Goal: Task Accomplishment & Management: Manage account settings

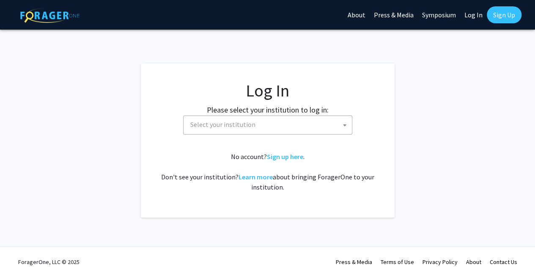
click at [252, 130] on span "Select your institution" at bounding box center [269, 124] width 165 height 17
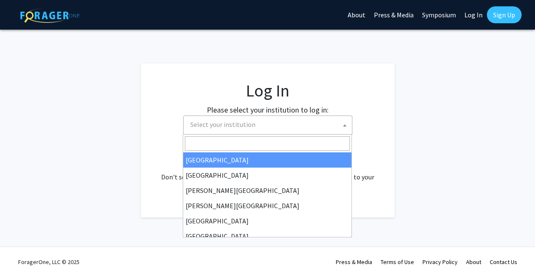
select select "34"
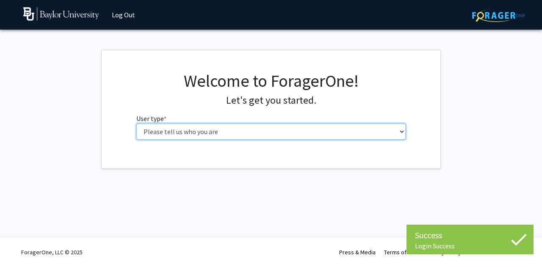
click at [263, 130] on select "Please tell us who you are Undergraduate Student Master's Student Doctoral Cand…" at bounding box center [271, 132] width 270 height 16
select select "1: undergrad"
click at [136, 124] on select "Please tell us who you are Undergraduate Student Master's Student Doctoral Cand…" at bounding box center [271, 132] width 270 height 16
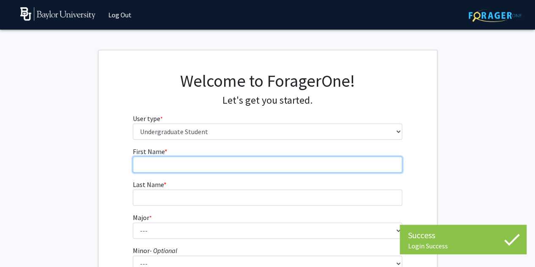
click at [235, 168] on input "First Name * required" at bounding box center [268, 165] width 270 height 16
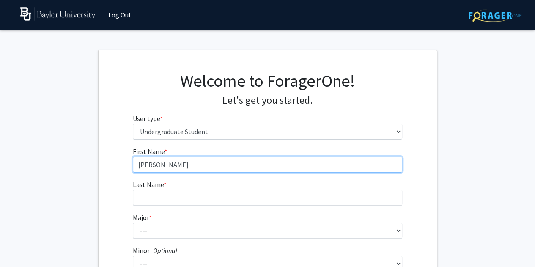
type input "[PERSON_NAME]"
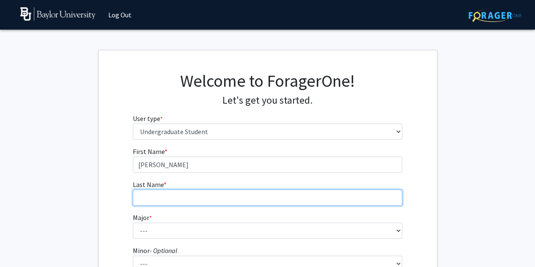
click at [205, 201] on input "Last Name * required" at bounding box center [268, 198] width 270 height 16
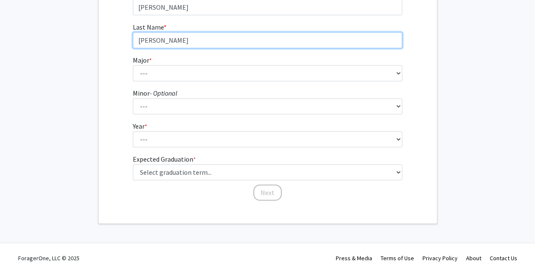
scroll to position [163, 0]
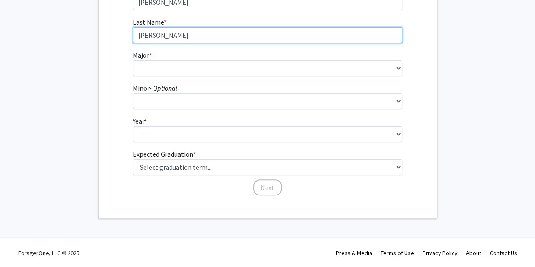
type input "[PERSON_NAME]"
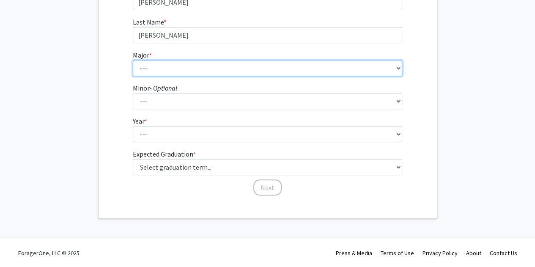
click at [176, 63] on select "--- Accounting American Studies Anthropology Apparel Design & Product Developme…" at bounding box center [268, 68] width 270 height 16
select select "92: 2757"
click at [133, 60] on select "--- Accounting American Studies Anthropology Apparel Design & Product Developme…" at bounding box center [268, 68] width 270 height 16
click at [218, 70] on select "--- Accounting American Studies Anthropology Apparel Design & Product Developme…" at bounding box center [268, 68] width 270 height 16
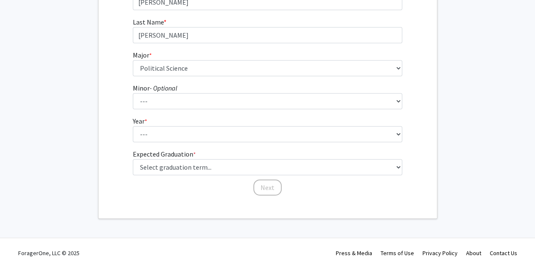
click at [426, 124] on div "First Name * required [PERSON_NAME] Last Name * required [PERSON_NAME] * requir…" at bounding box center [268, 90] width 339 height 212
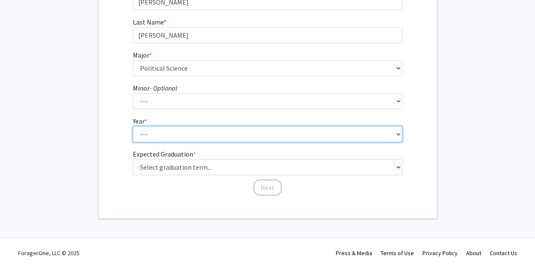
click at [162, 133] on select "--- First-year Sophomore Junior Senior Postbaccalaureate Certificate" at bounding box center [268, 134] width 270 height 16
select select "3: junior"
click at [133, 126] on select "--- First-year Sophomore Junior Senior Postbaccalaureate Certificate" at bounding box center [268, 134] width 270 height 16
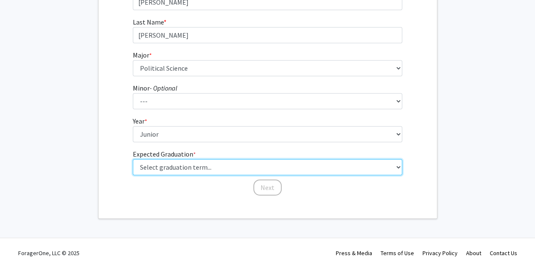
click at [169, 169] on select "Select graduation term... Spring 2025 Summer 2025 Fall 2025 Winter 2025 Spring …" at bounding box center [268, 167] width 270 height 16
select select "9: spring_2027"
click at [133, 159] on select "Select graduation term... Spring 2025 Summer 2025 Fall 2025 Winter 2025 Spring …" at bounding box center [268, 167] width 270 height 16
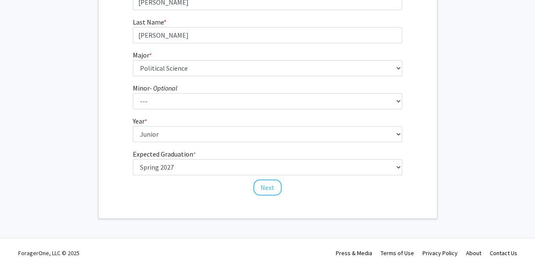
click at [311, 214] on div "Welcome to ForagerOne! Let's get you started. User type * required Please tell …" at bounding box center [268, 53] width 339 height 331
click at [272, 190] on button "Next" at bounding box center [268, 187] width 28 height 16
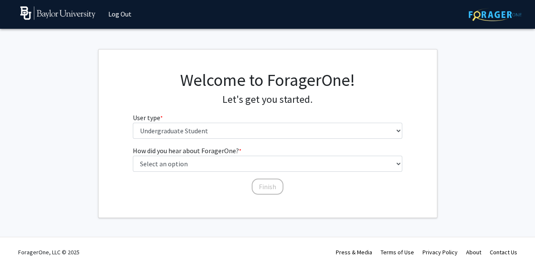
scroll to position [0, 0]
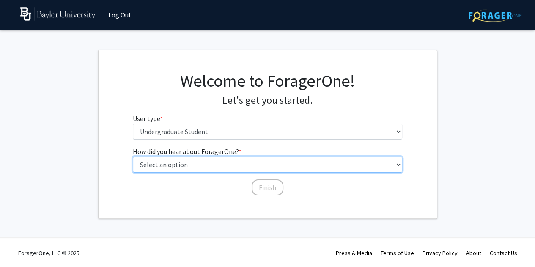
click at [193, 163] on select "Select an option Peer/student recommendation Faculty/staff recommendation Unive…" at bounding box center [268, 165] width 270 height 16
select select "4: university_email"
click at [133, 157] on select "Select an option Peer/student recommendation Faculty/staff recommendation Unive…" at bounding box center [268, 165] width 270 height 16
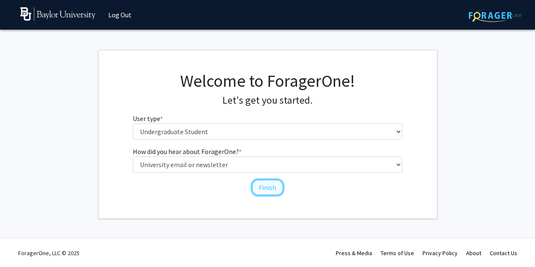
click at [267, 187] on button "Finish" at bounding box center [268, 187] width 32 height 16
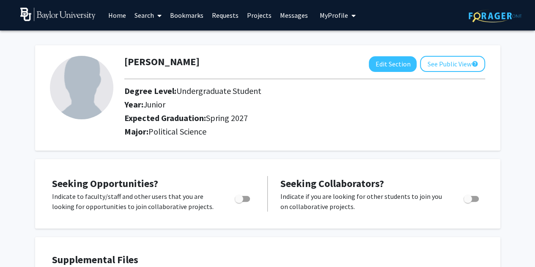
scroll to position [20, 0]
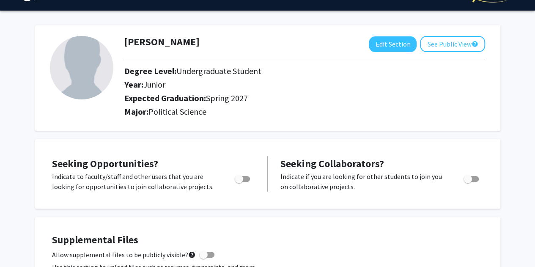
click at [241, 180] on span "Toggle" at bounding box center [239, 179] width 8 height 8
click at [239, 182] on input "Are you actively seeking opportunities?" at bounding box center [239, 182] width 0 height 0
checkbox input "true"
click at [469, 178] on span "Toggle" at bounding box center [468, 179] width 8 height 8
click at [468, 182] on input "Would you like to receive other student requests to work with you?" at bounding box center [468, 182] width 0 height 0
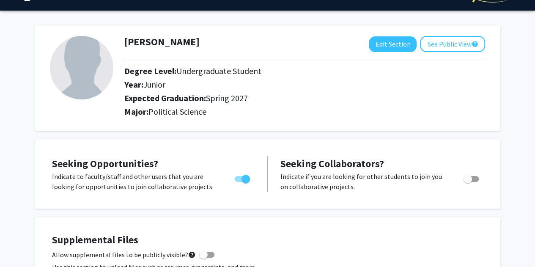
checkbox input "true"
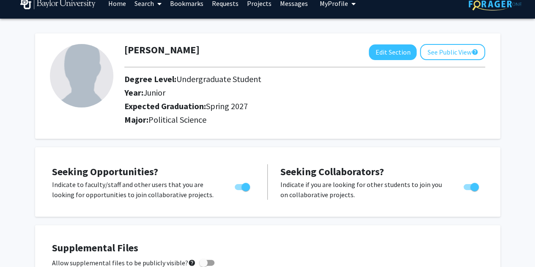
scroll to position [0, 0]
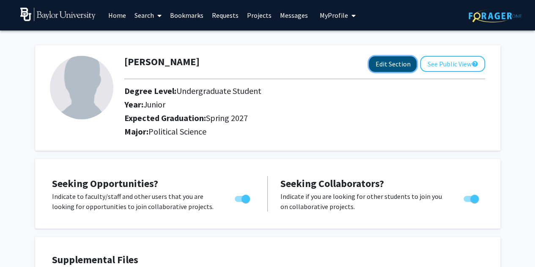
click at [396, 64] on button "Edit Section" at bounding box center [393, 64] width 48 height 16
select select "junior"
select select "37: spring_2027"
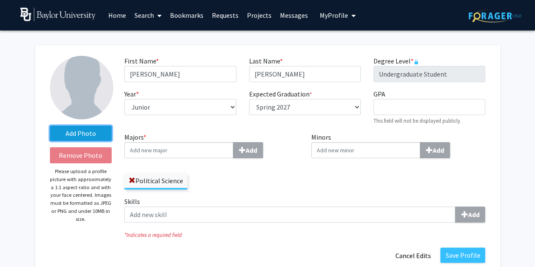
click at [85, 131] on label "Add Photo" at bounding box center [81, 133] width 62 height 15
click at [0, 0] on input "Add Photo" at bounding box center [0, 0] width 0 height 0
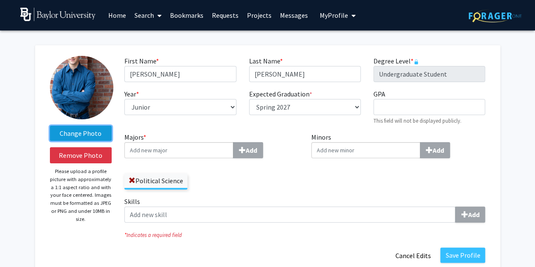
click at [101, 132] on label "Change Photo" at bounding box center [81, 133] width 62 height 15
click at [0, 0] on input "Change Photo" at bounding box center [0, 0] width 0 height 0
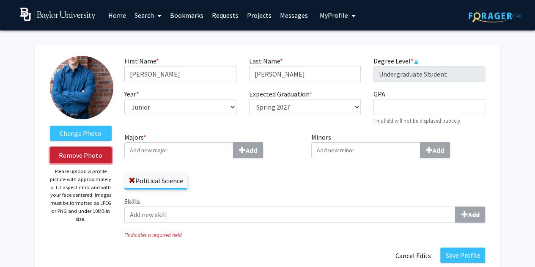
click at [64, 157] on button "Remove Photo" at bounding box center [81, 155] width 62 height 16
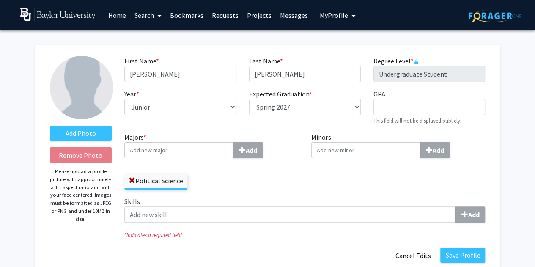
click at [313, 186] on div "Minors Add" at bounding box center [398, 164] width 187 height 64
click at [386, 107] on input "GPA required" at bounding box center [430, 107] width 112 height 16
type input "3.96"
click at [334, 195] on div "Minors Add" at bounding box center [398, 164] width 187 height 64
click at [179, 153] on input "Majors * Add" at bounding box center [178, 150] width 109 height 16
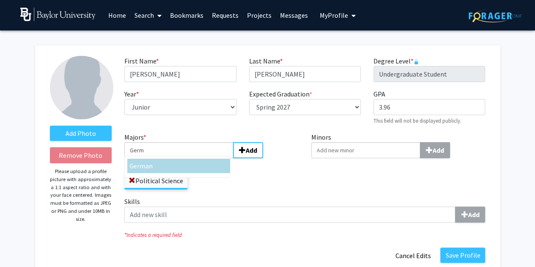
type input "Germ"
click at [194, 163] on div "Germ an" at bounding box center [179, 166] width 99 height 10
click at [194, 158] on input "Germ" at bounding box center [178, 150] width 109 height 16
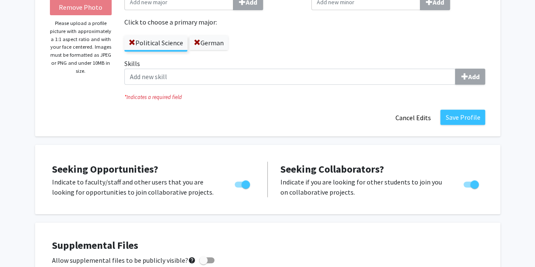
scroll to position [154, 0]
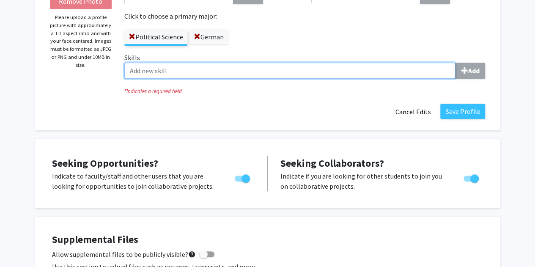
click at [231, 66] on input "Skills Add" at bounding box center [289, 71] width 331 height 16
type input "French"
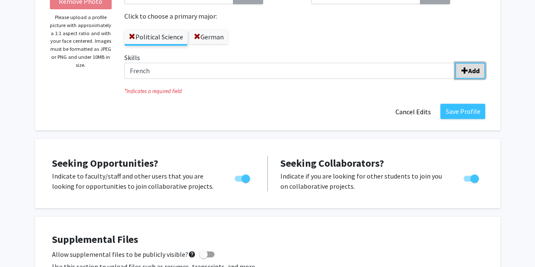
click at [470, 71] on b "Add" at bounding box center [473, 70] width 11 height 8
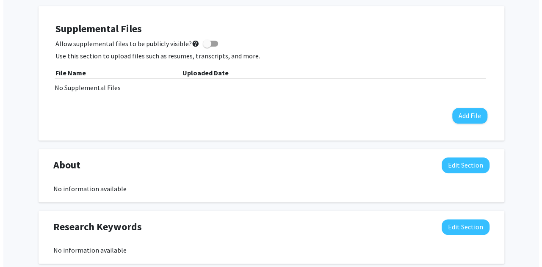
scroll to position [400, 0]
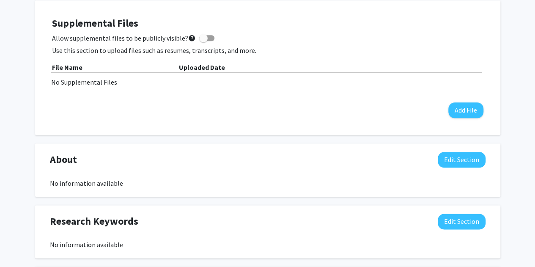
click at [199, 38] on span at bounding box center [203, 38] width 8 height 8
click at [203, 41] on input "Allow supplemental files to be publicly visible? help" at bounding box center [203, 41] width 0 height 0
checkbox input "true"
click at [470, 112] on button "Add File" at bounding box center [466, 110] width 35 height 16
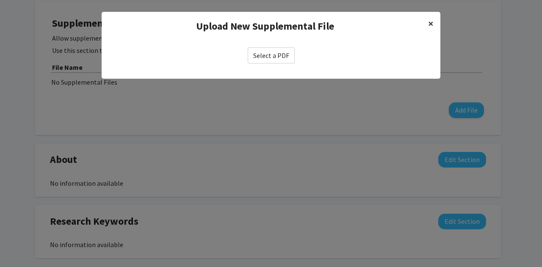
click at [432, 23] on span "×" at bounding box center [431, 23] width 6 height 13
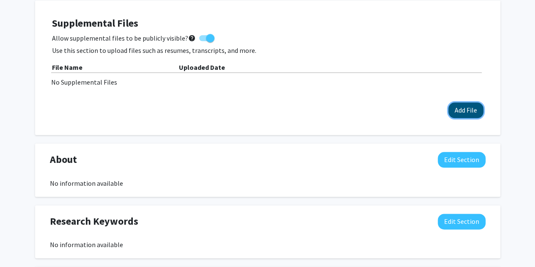
click at [466, 107] on button "Add File" at bounding box center [466, 110] width 35 height 16
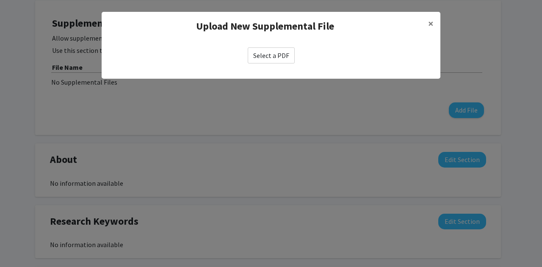
click at [272, 55] on label "Select a PDF" at bounding box center [271, 55] width 47 height 16
click at [0, 0] on input "Select a PDF" at bounding box center [0, 0] width 0 height 0
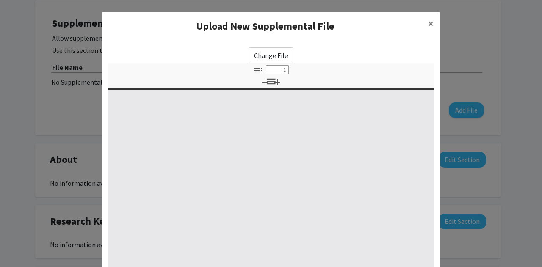
select select "custom"
type input "0"
select select "custom"
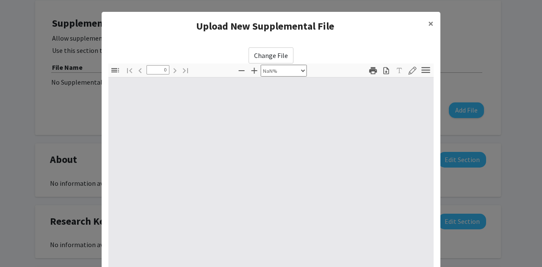
type input "1"
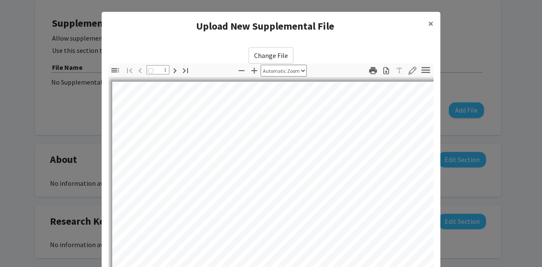
select select "auto"
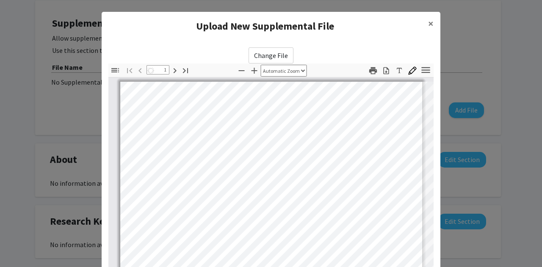
scroll to position [0, 0]
drag, startPoint x: 430, startPoint y: 105, endPoint x: 431, endPoint y: 152, distance: 46.6
click at [431, 152] on div "Change File Thumbnails Document Outline Attachments Layers Current Outline Item…" at bounding box center [271, 206] width 339 height 331
type input "2"
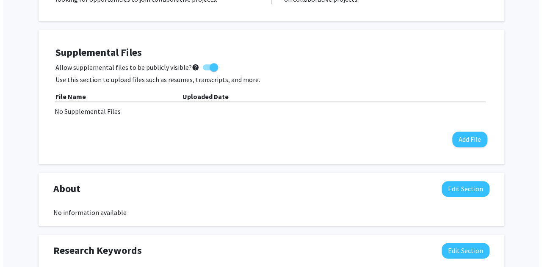
scroll to position [369, 0]
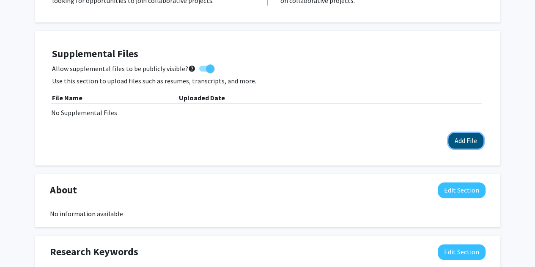
click at [455, 138] on button "Add File" at bounding box center [466, 141] width 35 height 16
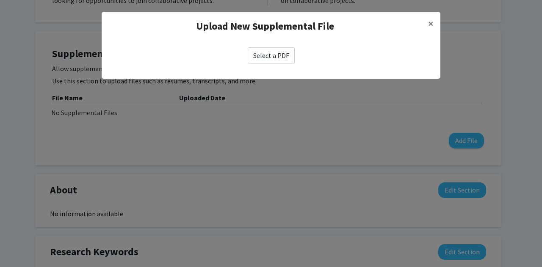
click at [279, 55] on label "Select a PDF" at bounding box center [271, 55] width 47 height 16
click at [0, 0] on input "Select a PDF" at bounding box center [0, 0] width 0 height 0
select select "custom"
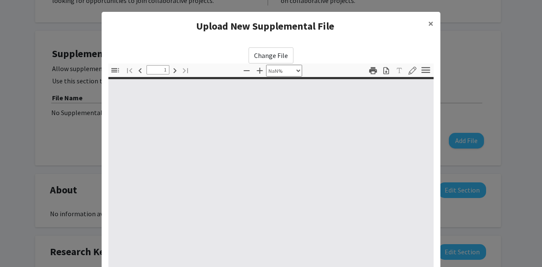
type input "0"
select select "custom"
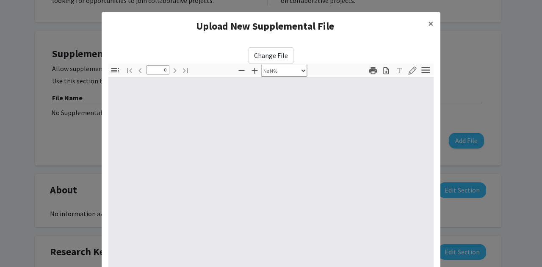
type input "1"
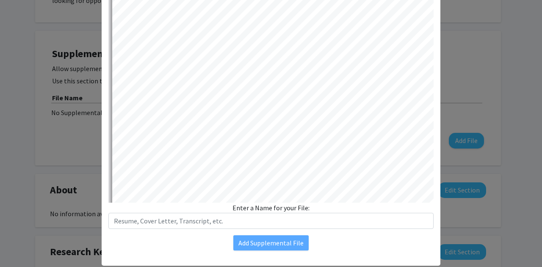
select select "auto"
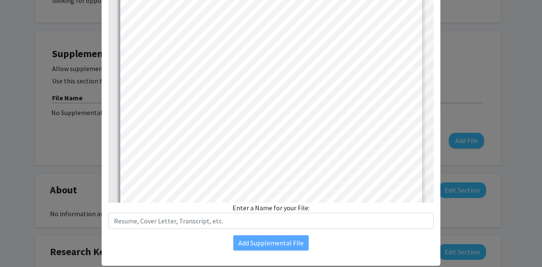
scroll to position [0, 0]
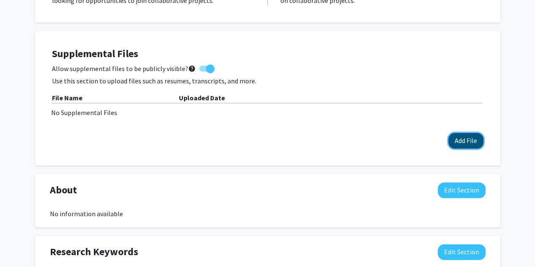
click at [460, 136] on button "Add File" at bounding box center [466, 141] width 35 height 16
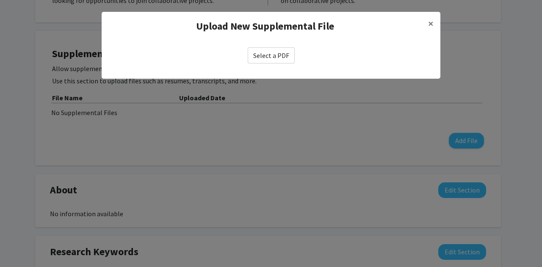
click at [275, 48] on label "Select a PDF" at bounding box center [271, 55] width 47 height 16
click at [0, 0] on input "Select a PDF" at bounding box center [0, 0] width 0 height 0
select select "custom"
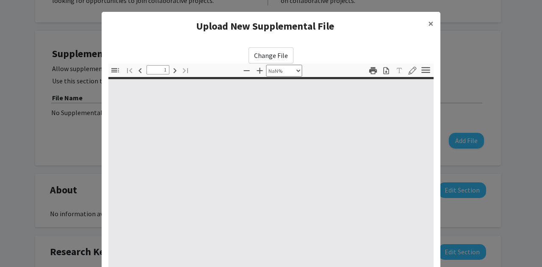
type input "0"
select select "custom"
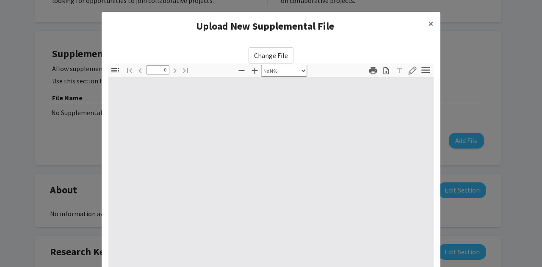
type input "1"
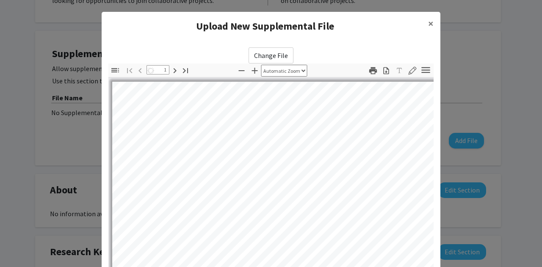
select select "auto"
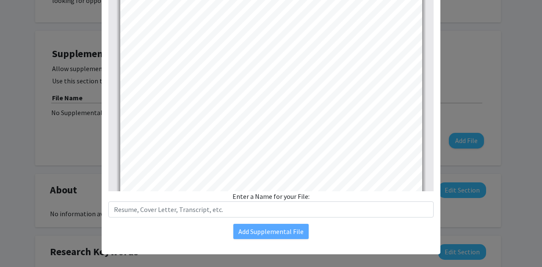
scroll to position [133, 0]
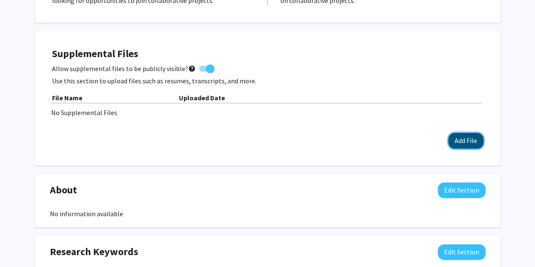
click at [458, 141] on button "Add File" at bounding box center [466, 141] width 35 height 16
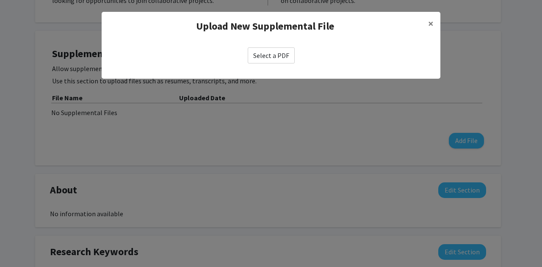
click at [268, 58] on label "Select a PDF" at bounding box center [271, 55] width 47 height 16
click at [0, 0] on input "Select a PDF" at bounding box center [0, 0] width 0 height 0
select select "custom"
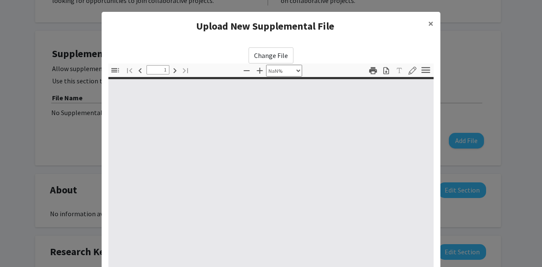
type input "0"
select select "custom"
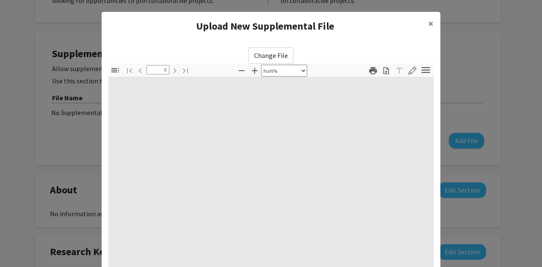
type input "1"
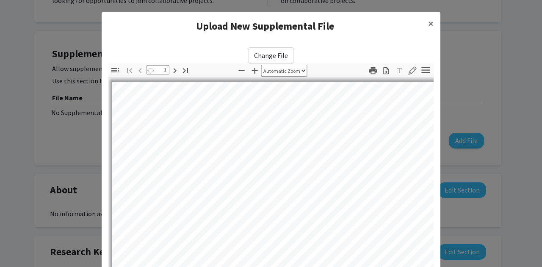
select select "auto"
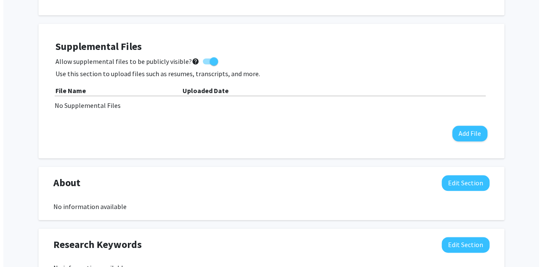
scroll to position [386, 0]
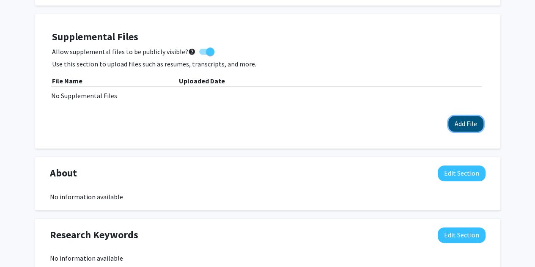
click at [458, 127] on button "Add File" at bounding box center [466, 124] width 35 height 16
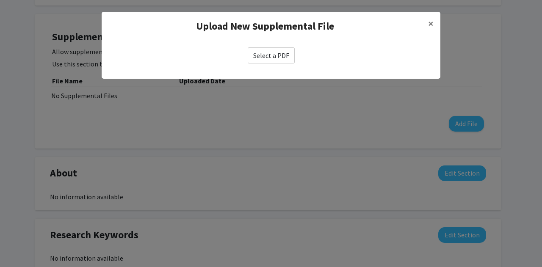
click at [281, 50] on label "Select a PDF" at bounding box center [271, 55] width 47 height 16
click at [0, 0] on input "Select a PDF" at bounding box center [0, 0] width 0 height 0
select select "custom"
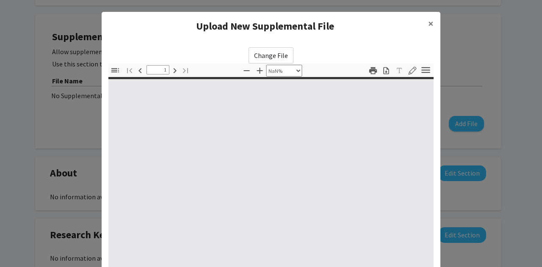
type input "0"
select select "custom"
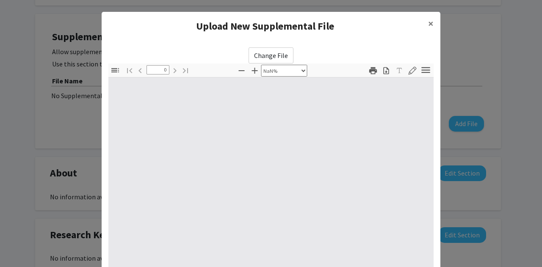
type input "1"
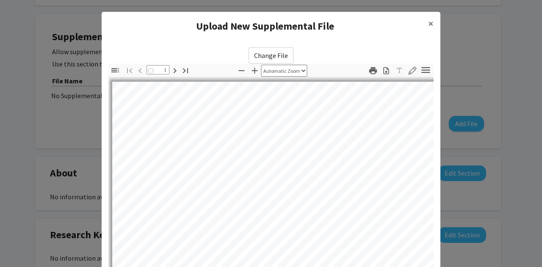
select select "auto"
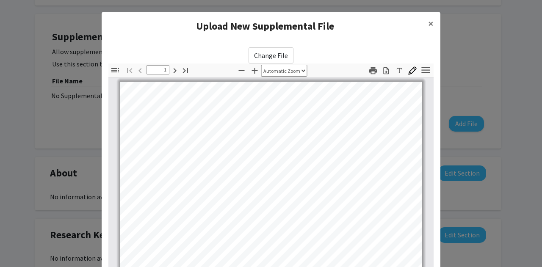
scroll to position [0, 0]
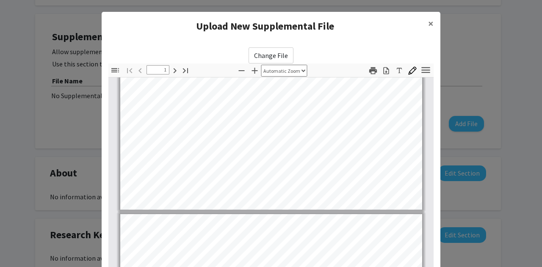
type input "2"
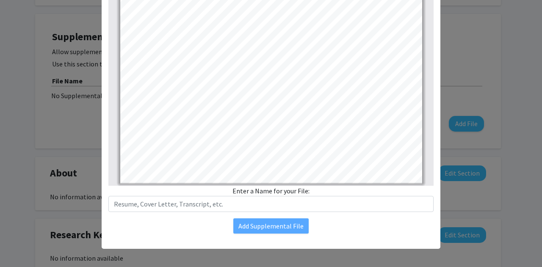
scroll to position [133, 0]
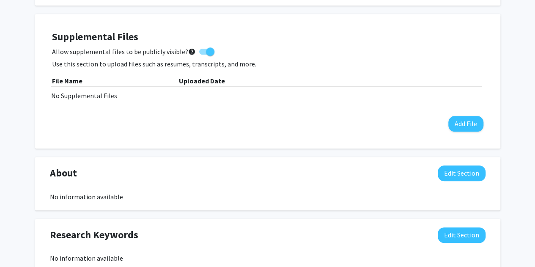
click at [307, 111] on div "Supplemental Files Allow supplemental files to be publicly visible? help Use th…" at bounding box center [268, 81] width 432 height 101
click at [451, 127] on button "Add File" at bounding box center [466, 124] width 35 height 16
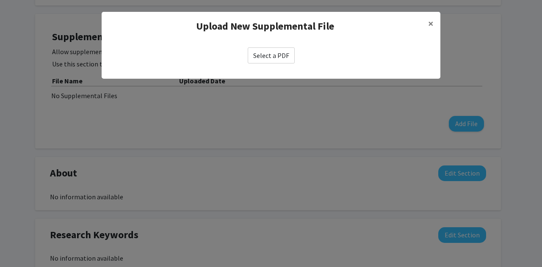
click at [269, 51] on label "Select a PDF" at bounding box center [271, 55] width 47 height 16
click at [0, 0] on input "Select a PDF" at bounding box center [0, 0] width 0 height 0
select select "custom"
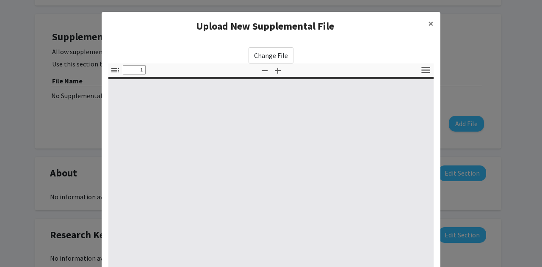
type input "0"
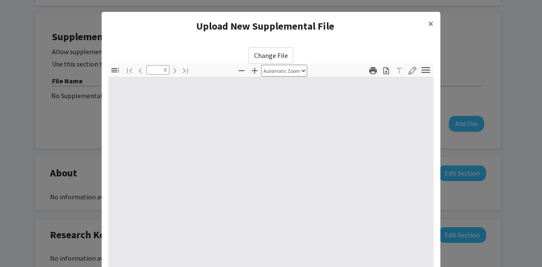
select select "custom"
type input "1"
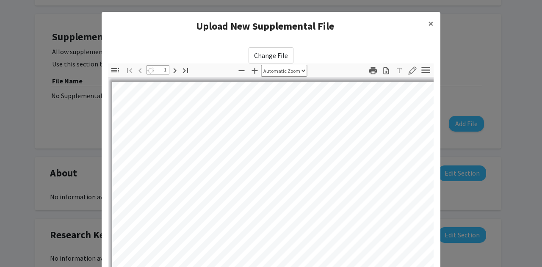
select select "auto"
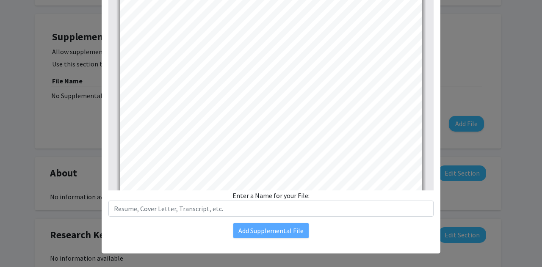
scroll to position [296, 0]
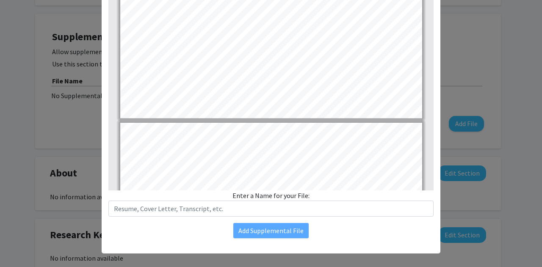
type input "2"
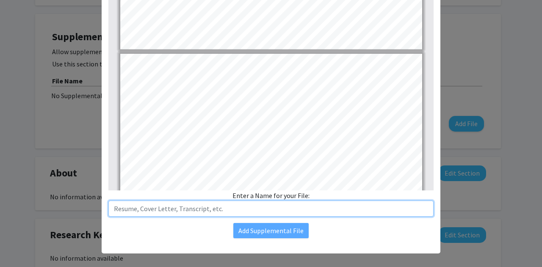
click at [302, 207] on input "text" at bounding box center [270, 209] width 325 height 16
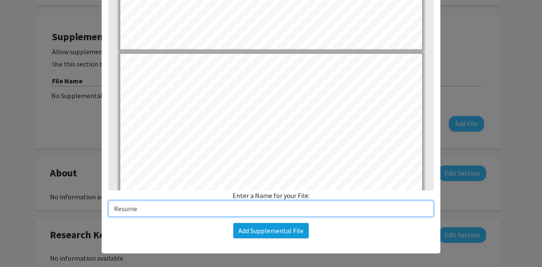
type input "Resume"
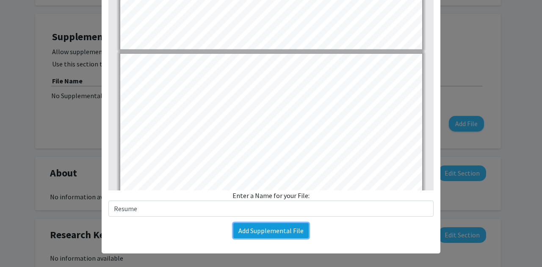
click at [290, 234] on button "Add Supplemental File" at bounding box center [270, 230] width 75 height 15
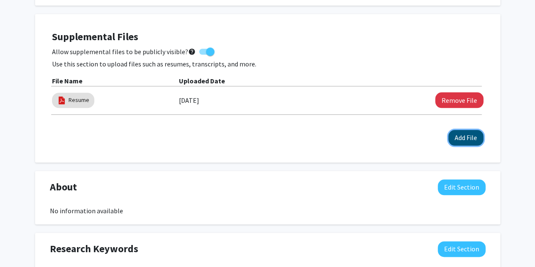
click at [462, 143] on button "Add File" at bounding box center [466, 138] width 35 height 16
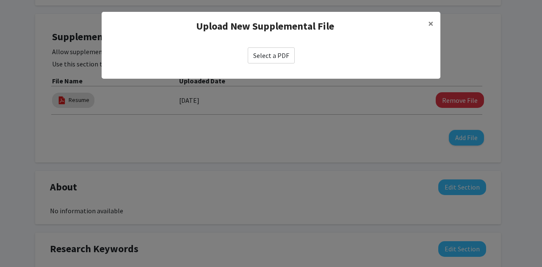
click at [260, 52] on label "Select a PDF" at bounding box center [271, 55] width 47 height 16
click at [0, 0] on input "Select a PDF" at bounding box center [0, 0] width 0 height 0
select select "custom"
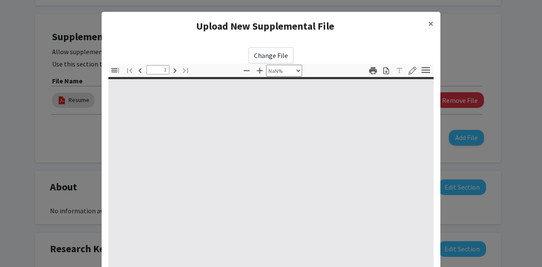
type input "0"
select select "custom"
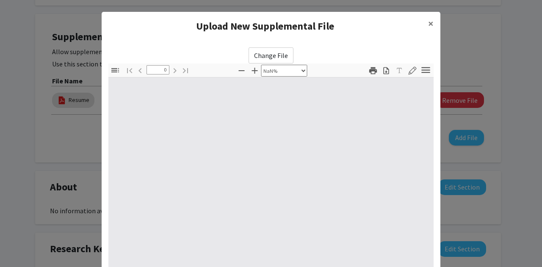
type input "1"
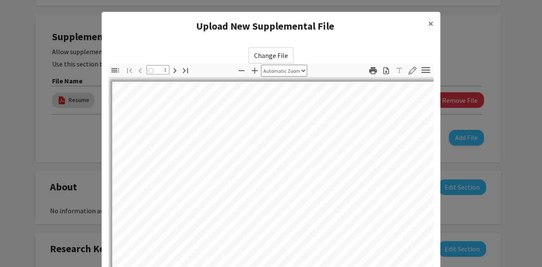
select select "auto"
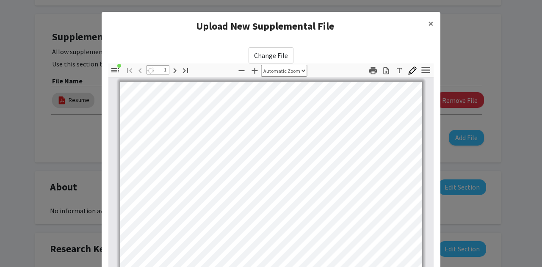
scroll to position [0, 0]
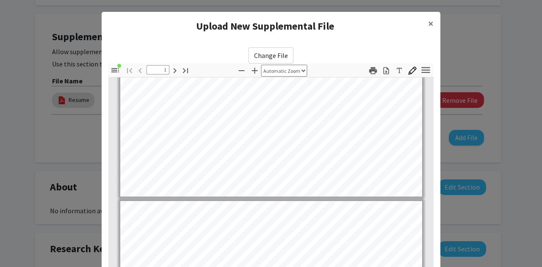
type input "2"
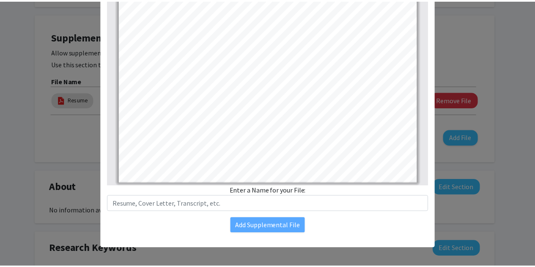
scroll to position [133, 0]
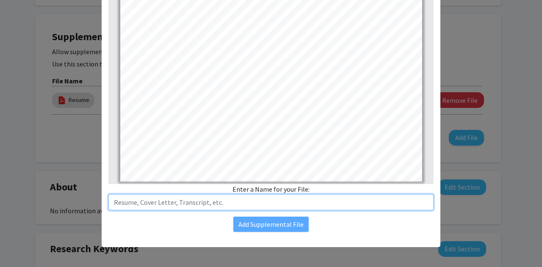
click at [194, 204] on input "text" at bounding box center [270, 202] width 325 height 16
type input "Transcript"
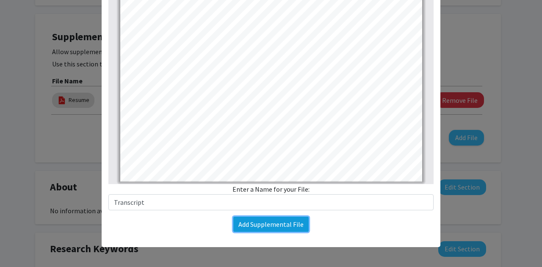
click at [262, 221] on button "Add Supplemental File" at bounding box center [270, 224] width 75 height 15
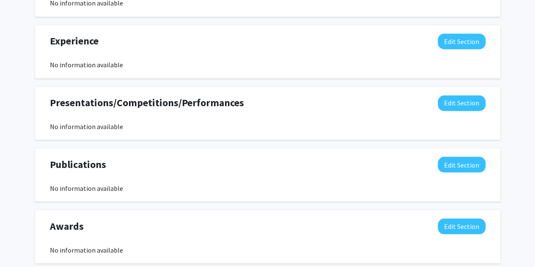
scroll to position [640, 0]
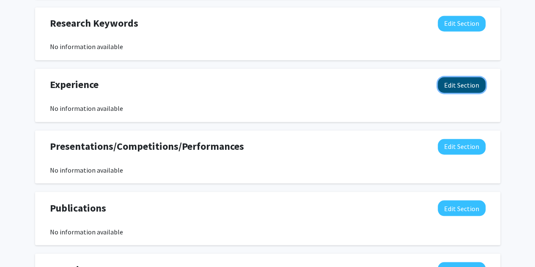
click at [458, 88] on button "Edit Section" at bounding box center [462, 85] width 48 height 16
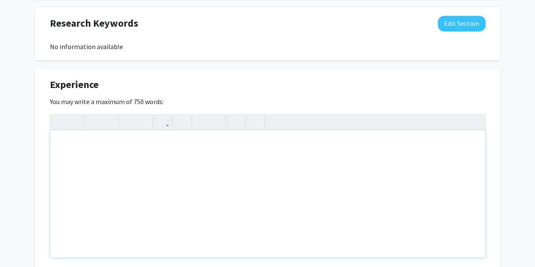
click at [460, 148] on div "Note to users with screen readers: Please deactivate our accessibility plugin f…" at bounding box center [267, 193] width 435 height 127
paste div "Note to users with screen readers: Please deactivate our accessibility plugin f…"
type textarea "<p>[PERSON_NAME] Institute Political Studies Fellowship – [US_STATE][GEOGRAPHIC…"
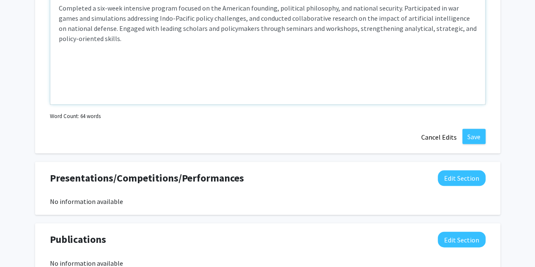
scroll to position [844, 0]
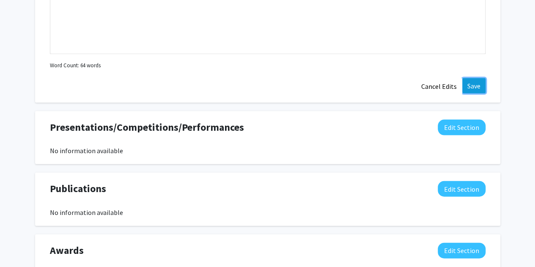
click at [480, 85] on button "Save" at bounding box center [474, 85] width 23 height 15
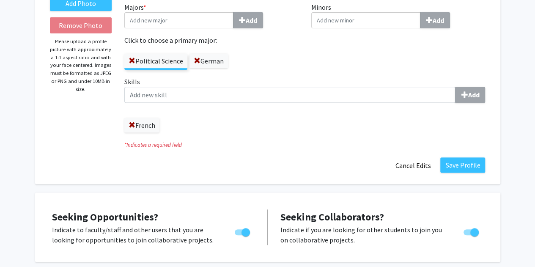
scroll to position [128, 0]
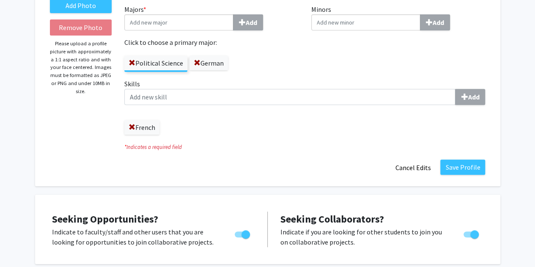
click at [143, 130] on label "French" at bounding box center [141, 127] width 35 height 14
click at [128, 127] on label "French" at bounding box center [141, 127] width 35 height 14
click at [131, 127] on span at bounding box center [132, 127] width 7 height 7
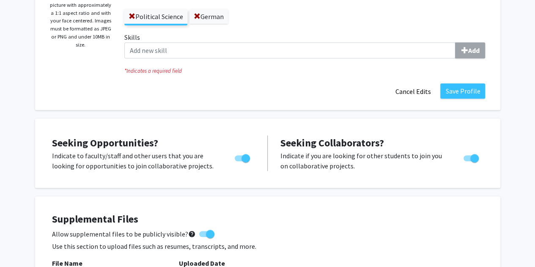
scroll to position [180, 0]
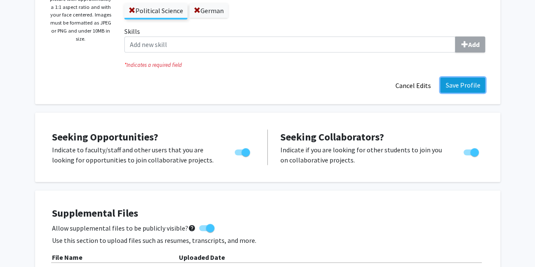
click at [467, 91] on button "Save Profile" at bounding box center [463, 84] width 45 height 15
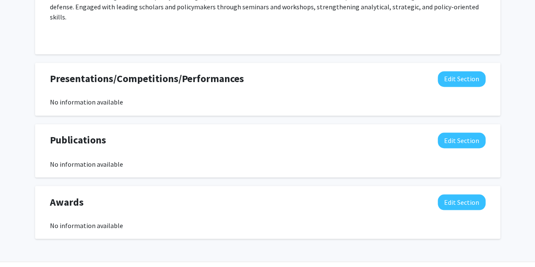
scroll to position [657, 0]
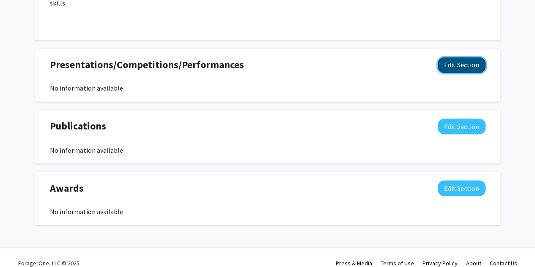
click at [450, 57] on button "Edit Section" at bounding box center [462, 65] width 48 height 16
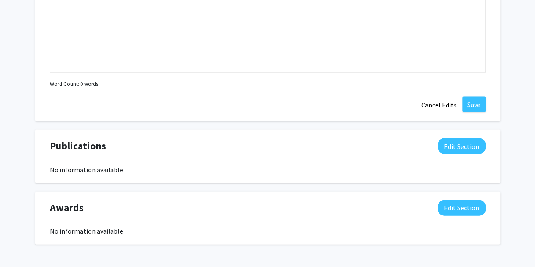
scroll to position [841, 0]
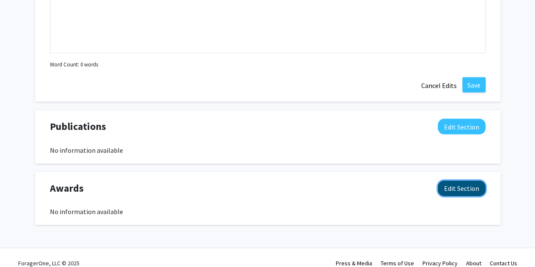
click at [455, 181] on button "Edit Section" at bounding box center [462, 189] width 48 height 16
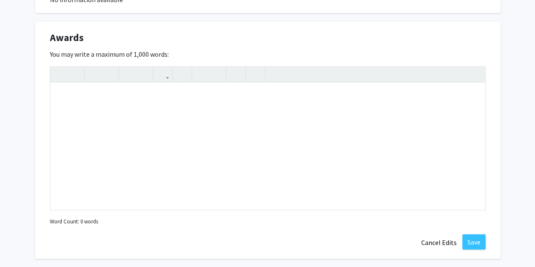
scroll to position [996, 0]
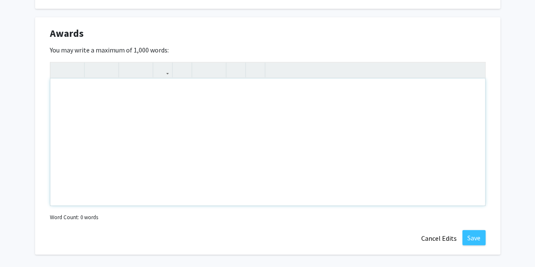
click at [141, 106] on div "Note to users with screen readers: Please deactivate our accessibility plugin f…" at bounding box center [267, 142] width 435 height 127
type textarea "[PERSON_NAME] List (4 Semesters)&nbsp;"
click at [470, 232] on button "Save" at bounding box center [474, 237] width 23 height 15
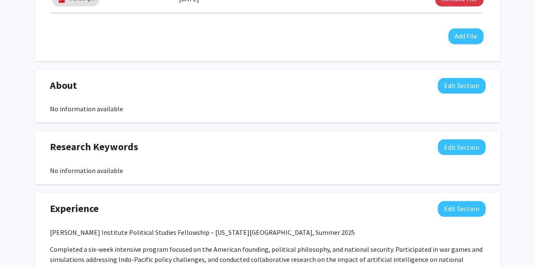
scroll to position [411, 0]
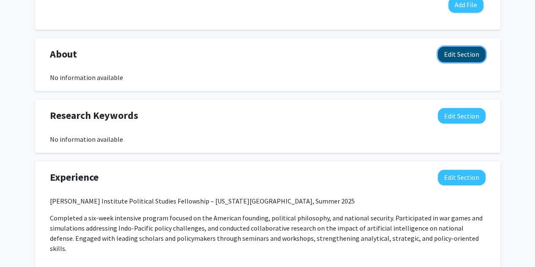
click at [467, 58] on button "Edit Section" at bounding box center [462, 55] width 48 height 16
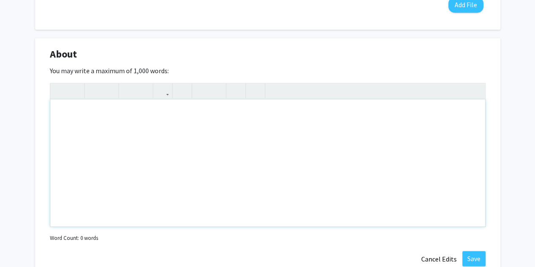
click at [226, 116] on div "Note to users with screen readers: Please deactivate our accessibility plugin f…" at bounding box center [267, 162] width 435 height 127
paste div "Note to users with screen readers: Please deactivate our accessibility plugin f…"
type textarea "<p>Political Science and German double major at [GEOGRAPHIC_DATA] with a passio…"
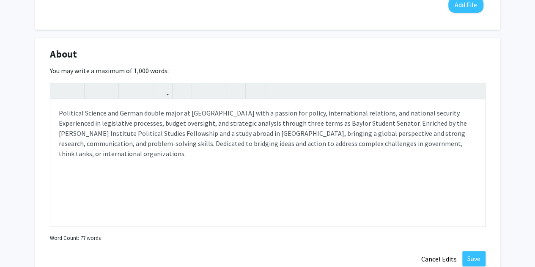
click at [505, 205] on div "[PERSON_NAME] Edit Section See Public View help Degree Level: Undergraduate Stu…" at bounding box center [267, 243] width 535 height 1248
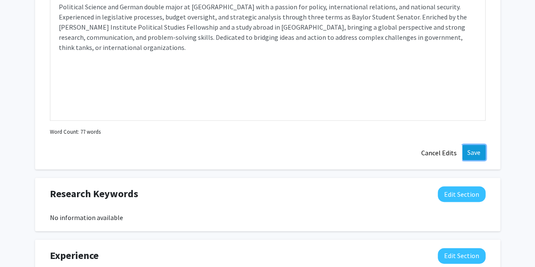
click at [476, 154] on button "Save" at bounding box center [474, 152] width 23 height 15
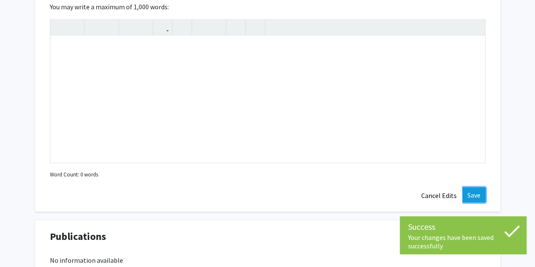
click at [468, 187] on button "Save" at bounding box center [474, 194] width 23 height 15
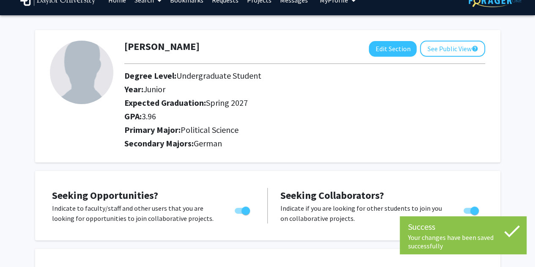
scroll to position [0, 0]
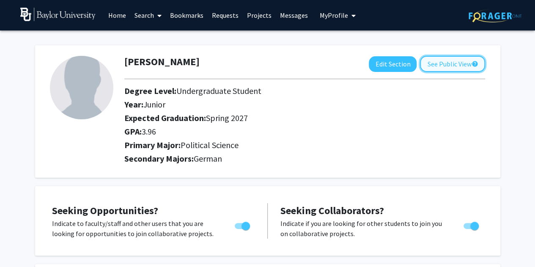
click at [431, 66] on button "See Public View help" at bounding box center [452, 64] width 65 height 16
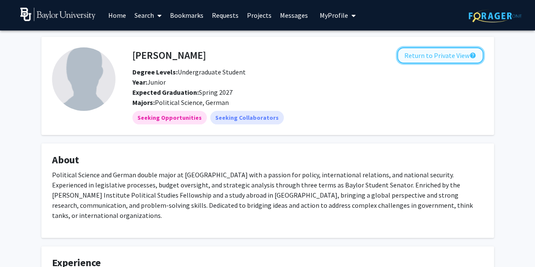
click at [418, 62] on button "Return to Private View help" at bounding box center [440, 55] width 86 height 16
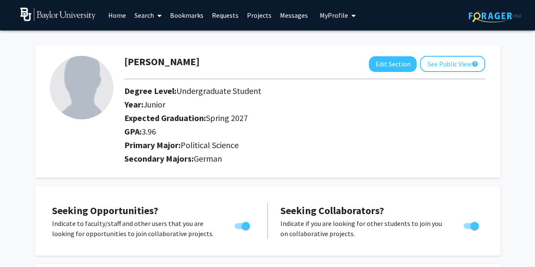
click at [151, 16] on link "Search" at bounding box center [148, 15] width 36 height 30
click at [167, 39] on span "Faculty/Staff" at bounding box center [161, 38] width 62 height 17
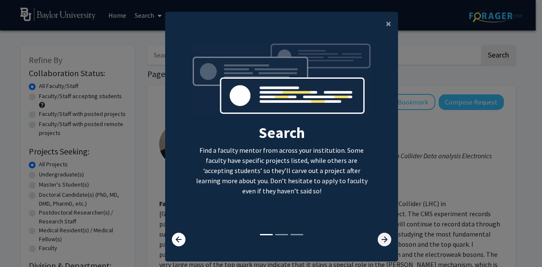
click at [378, 240] on icon at bounding box center [385, 240] width 14 height 14
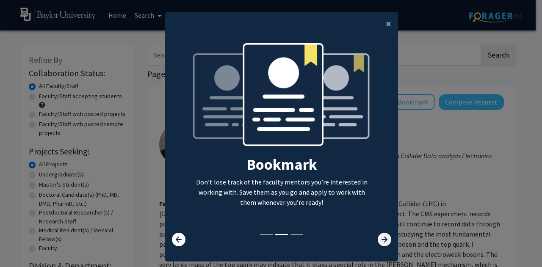
click at [378, 240] on icon at bounding box center [385, 240] width 14 height 14
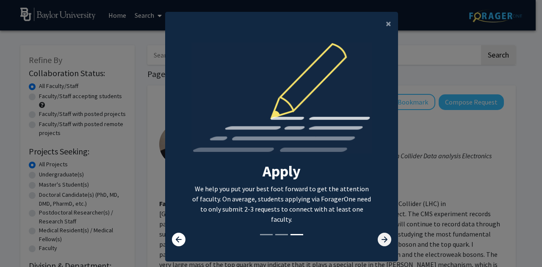
click at [378, 241] on icon at bounding box center [385, 240] width 14 height 14
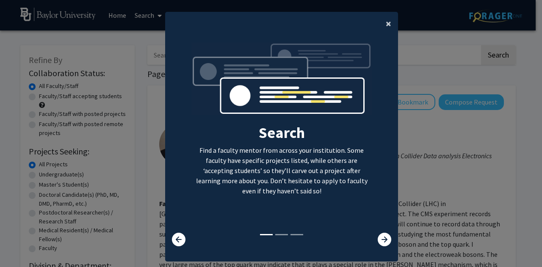
click at [385, 13] on button "×" at bounding box center [388, 24] width 19 height 24
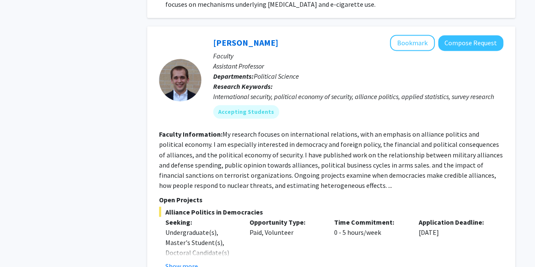
scroll to position [653, 0]
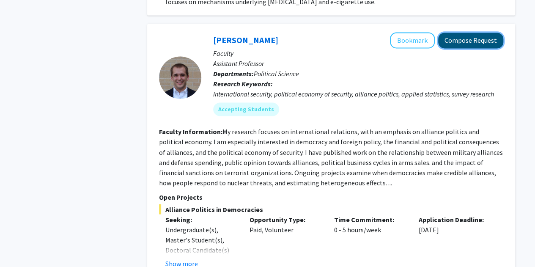
click at [463, 33] on button "Compose Request" at bounding box center [470, 41] width 65 height 16
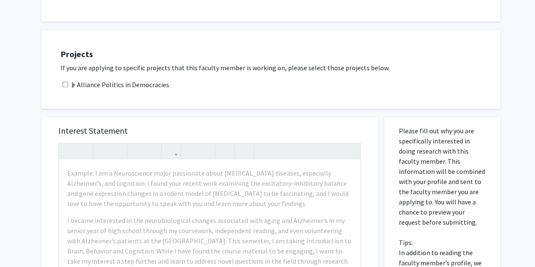
scroll to position [220, 0]
click at [70, 83] on span at bounding box center [73, 84] width 7 height 7
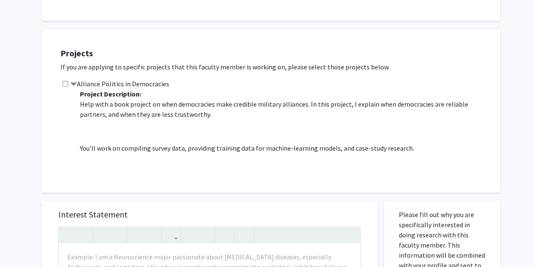
click at [63, 83] on input "checkbox" at bounding box center [66, 84] width 6 height 6
checkbox input "true"
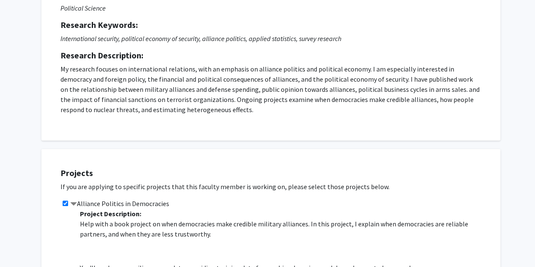
scroll to position [0, 0]
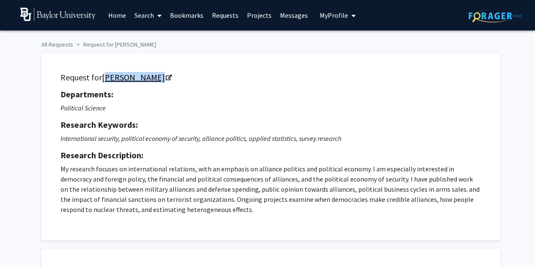
drag, startPoint x: 102, startPoint y: 79, endPoint x: 145, endPoint y: 82, distance: 43.2
click at [145, 82] on h5 "Request for [PERSON_NAME]" at bounding box center [271, 77] width 421 height 10
copy link "[PERSON_NAME]"
click at [414, 132] on div "Departments: Political Science Research Keywords: International security, polit…" at bounding box center [271, 151] width 421 height 125
